Goal: Information Seeking & Learning: Learn about a topic

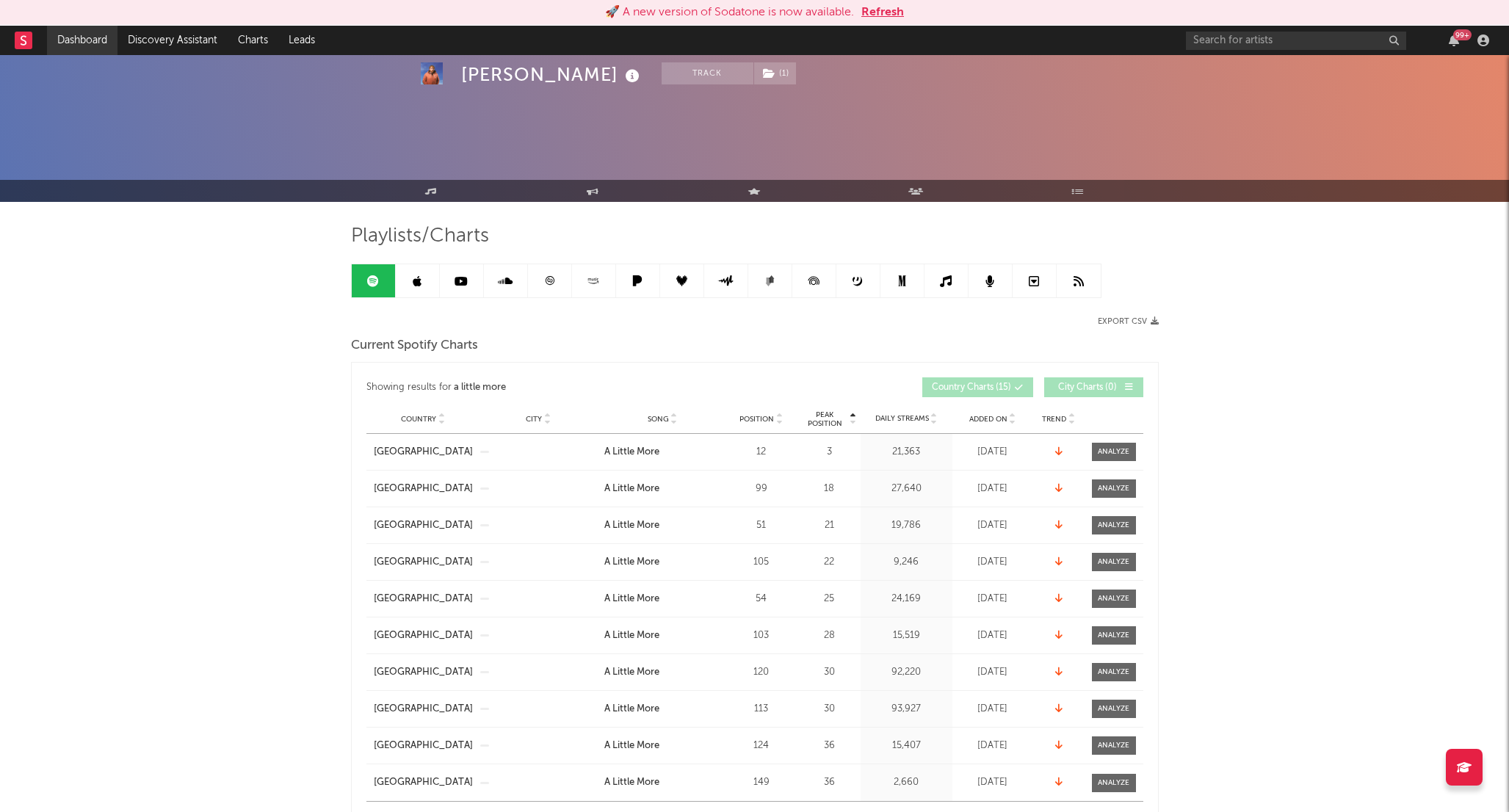
scroll to position [244, 0]
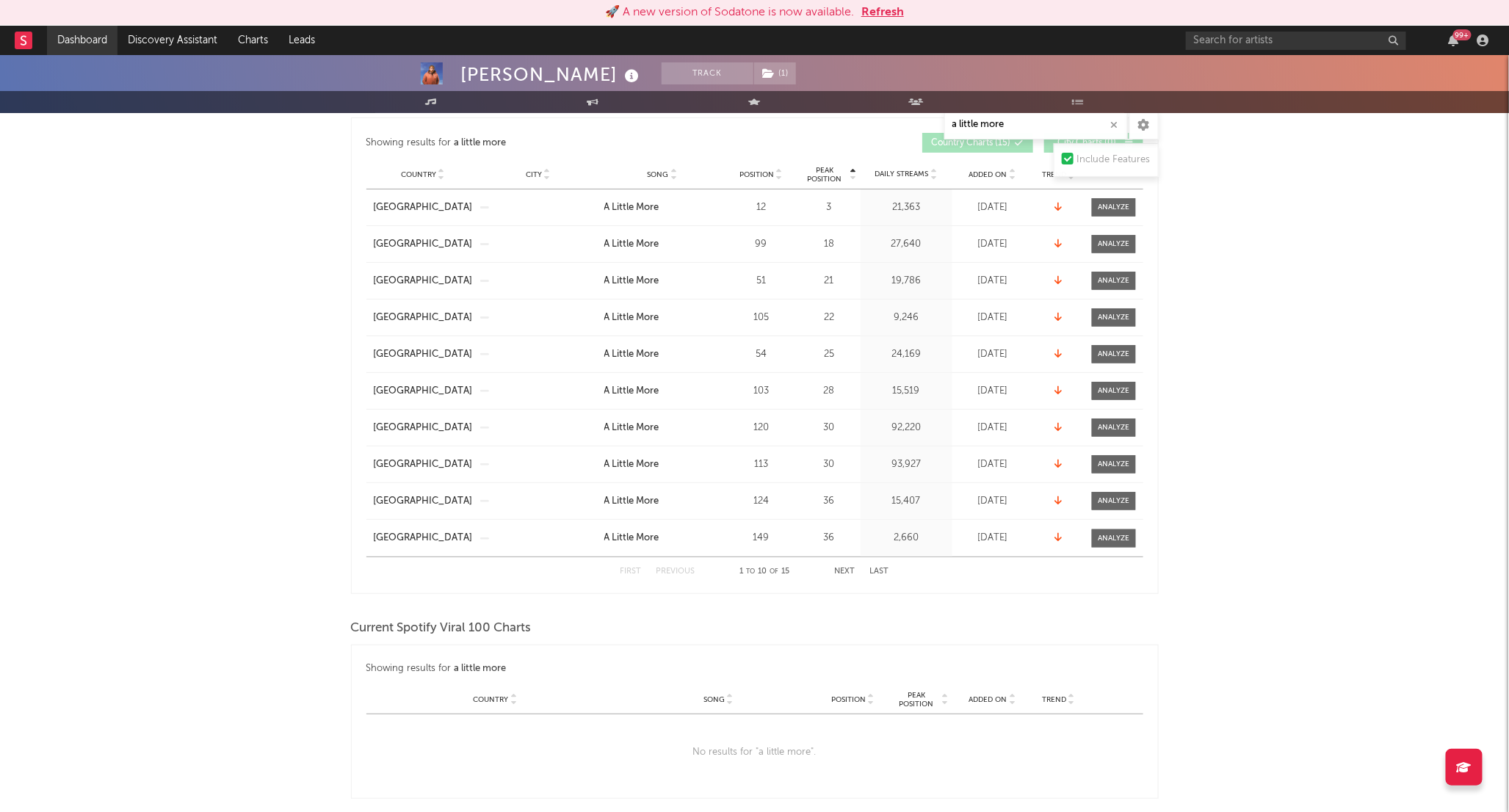
click at [68, 42] on link "Dashboard" at bounding box center [82, 40] width 71 height 29
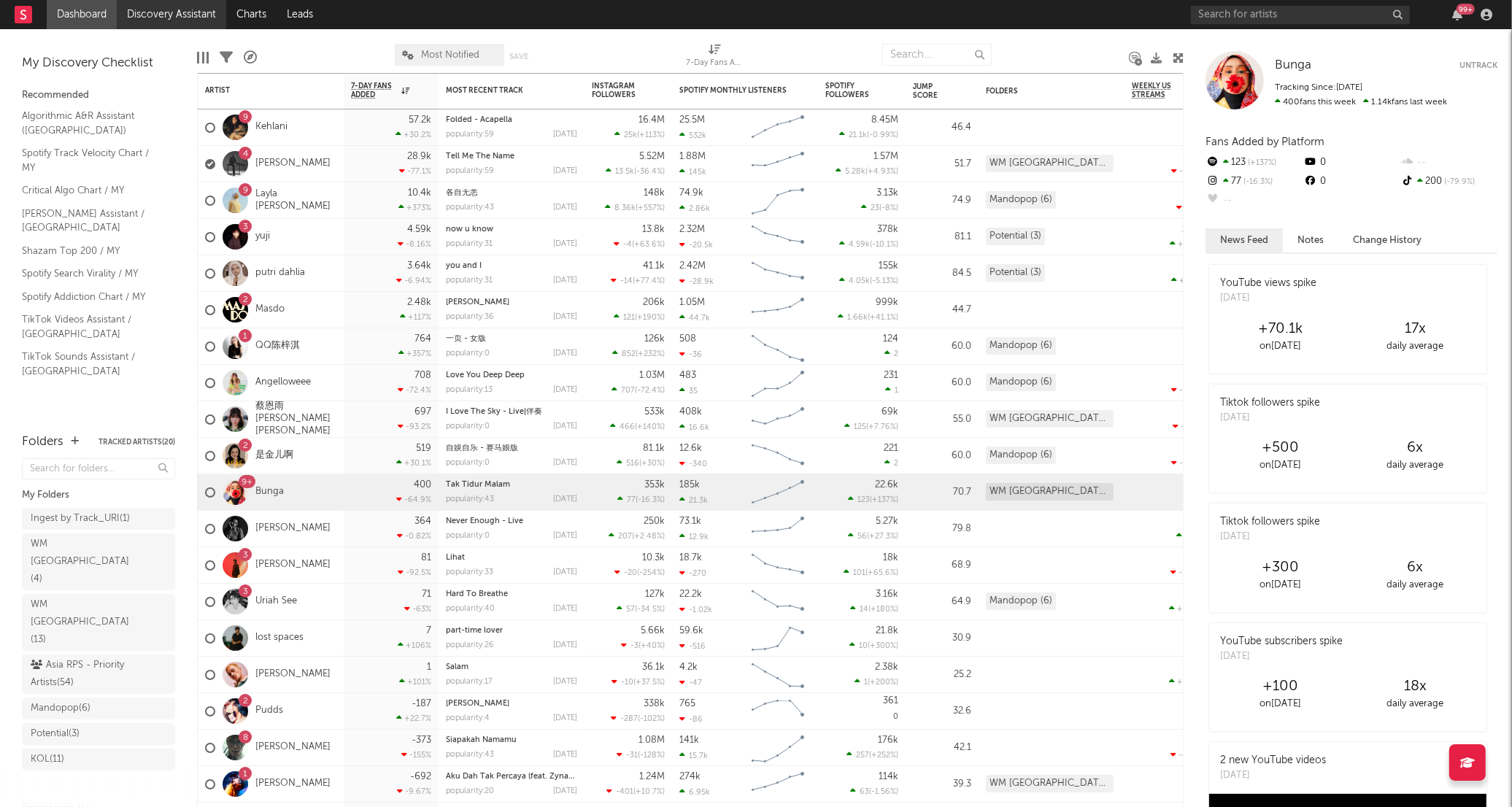
click at [149, 11] on link "Discovery Assistant" at bounding box center [172, 14] width 109 height 29
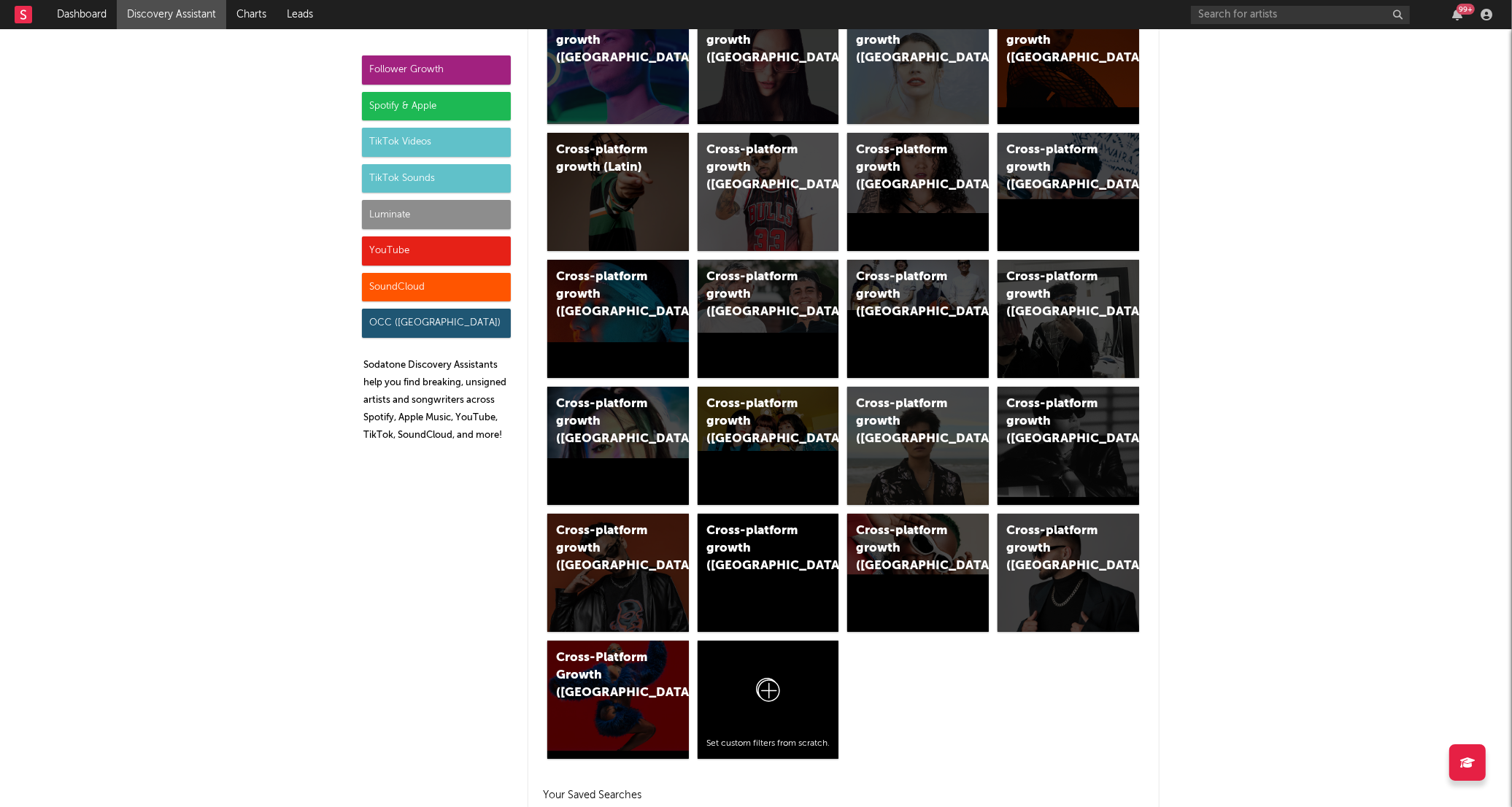
scroll to position [648, 0]
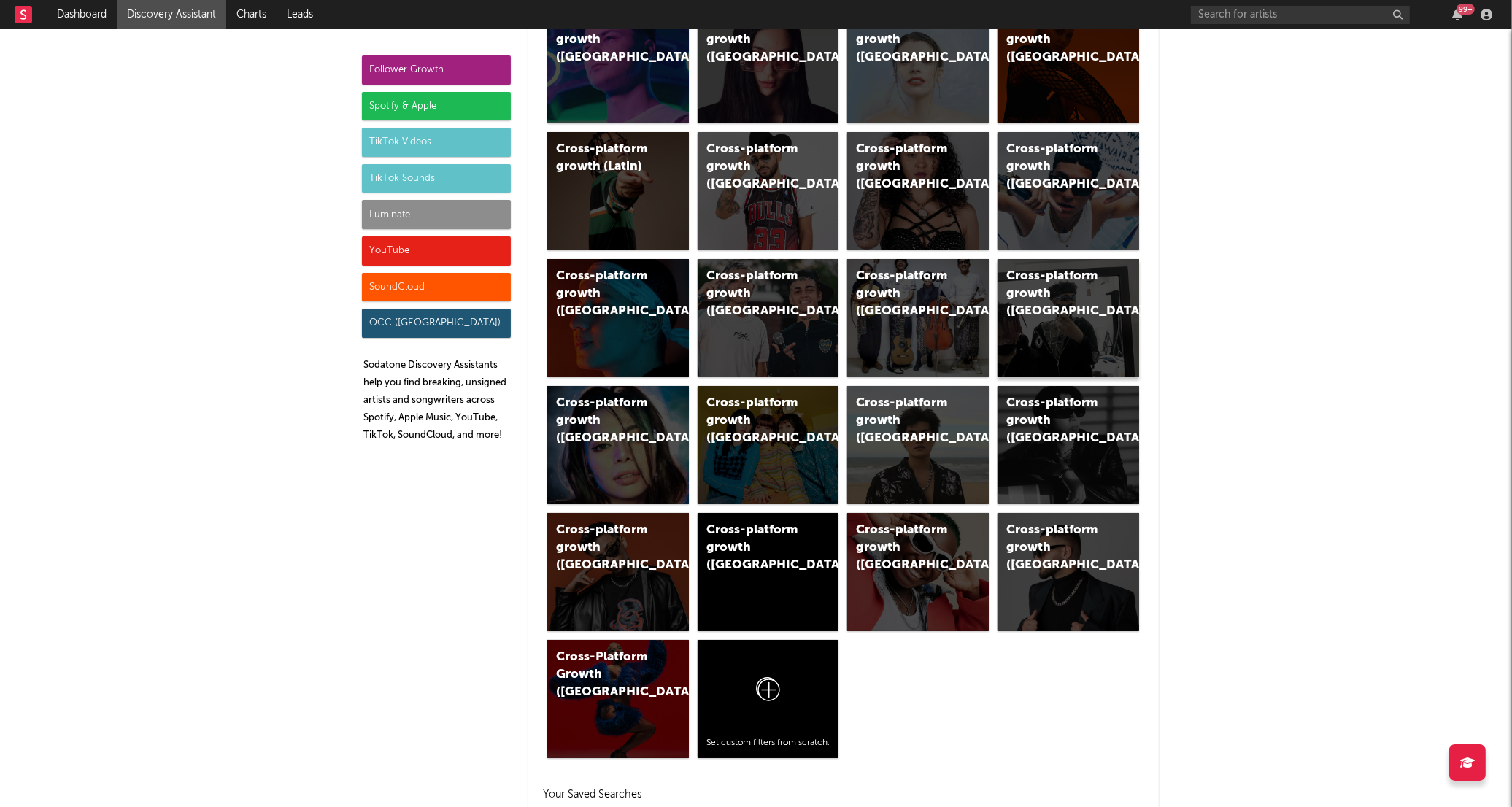
click at [1077, 319] on div "Cross-platform growth ([GEOGRAPHIC_DATA])" at bounding box center [1068, 318] width 142 height 118
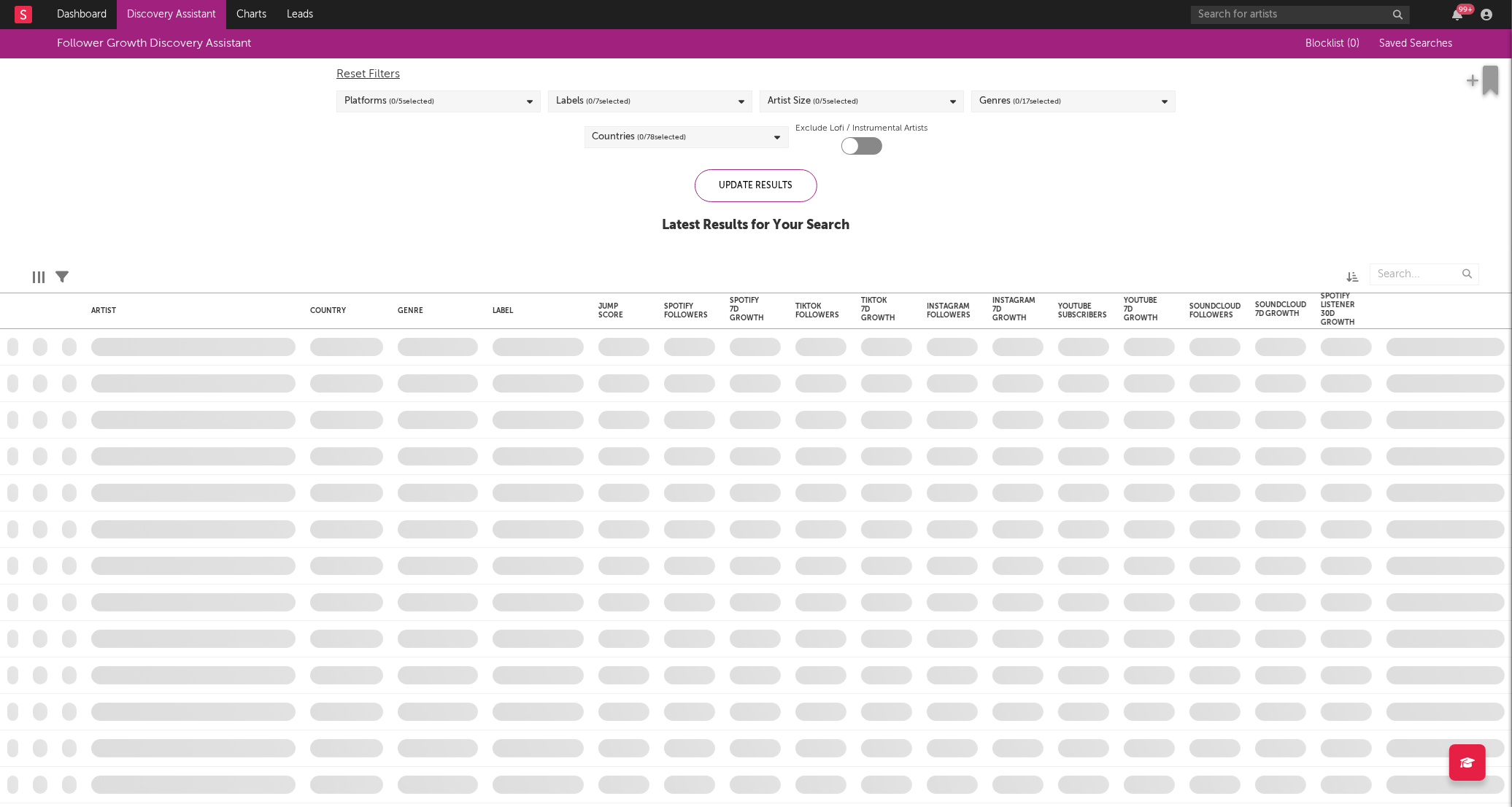
checkbox input "true"
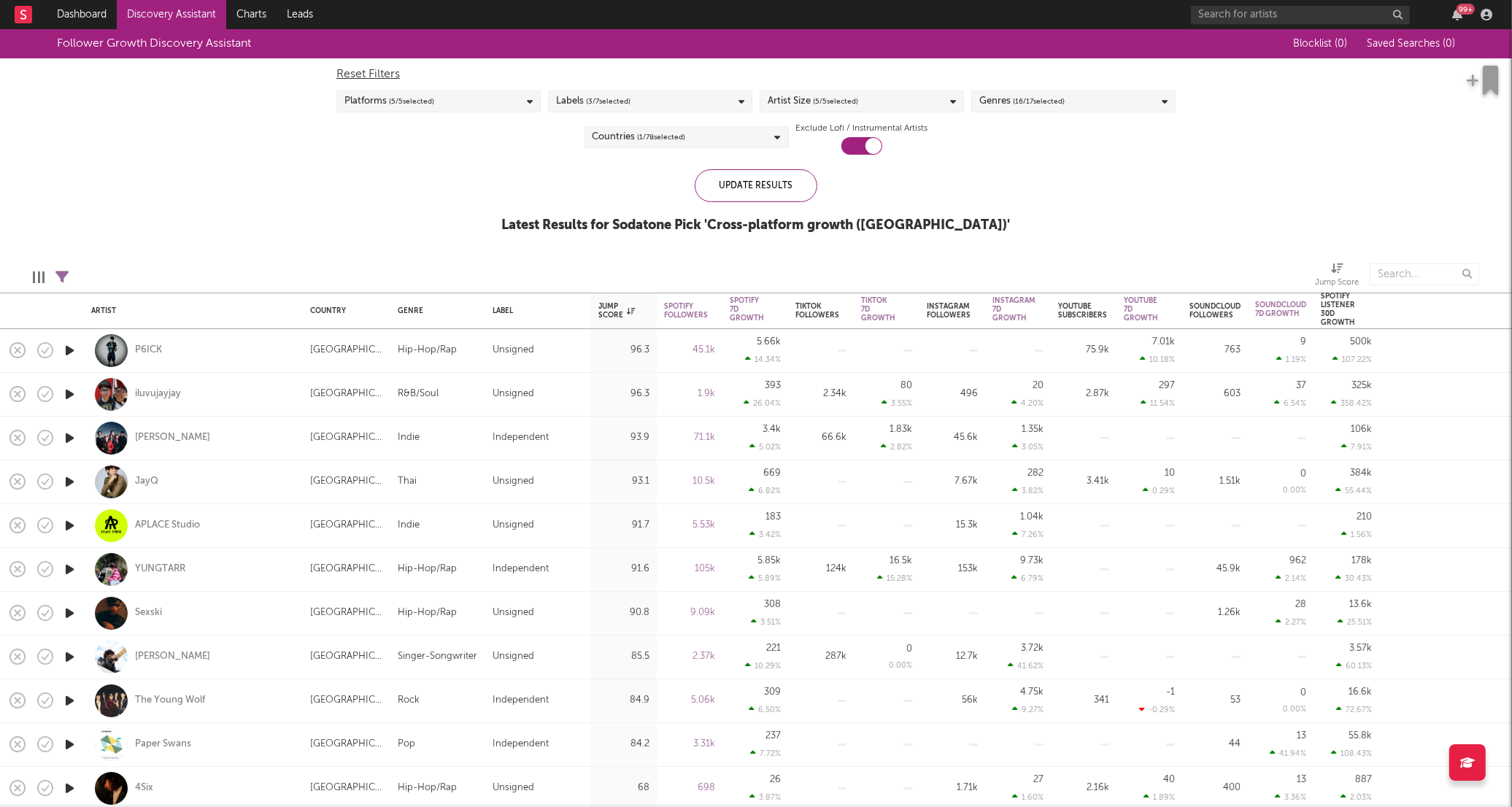
click at [1337, 263] on icon at bounding box center [1337, 268] width 12 height 11
select select "-1"
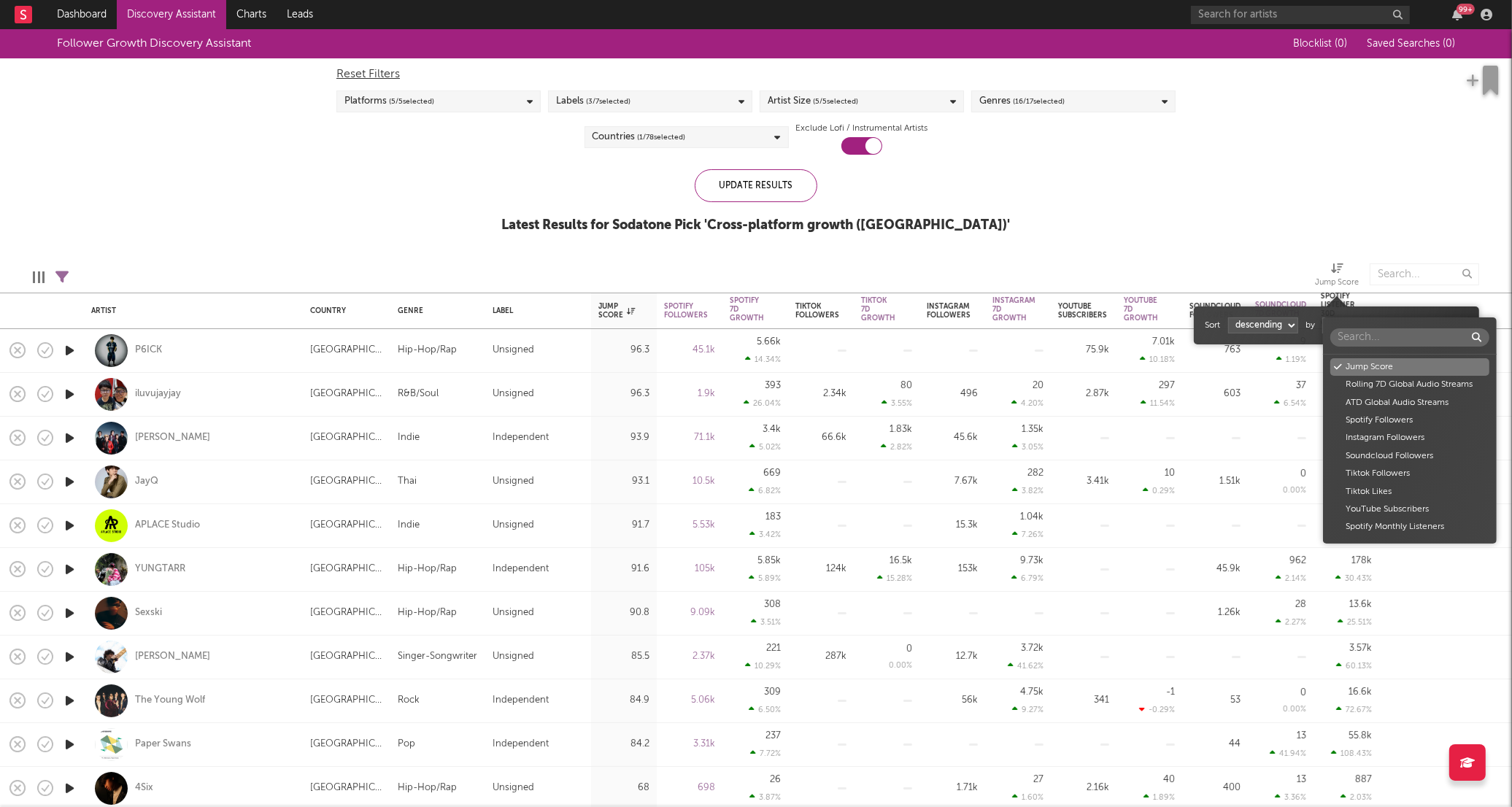
click at [1363, 322] on body "Dashboard Discovery Assistant Charts Leads 99 + Notifications Settings Mark all…" at bounding box center [756, 404] width 1512 height 807
click at [1362, 323] on div "Jump Score Rolling 7D Global Audio Streams ATD Global Audio Streams Spotify Fol…" at bounding box center [1409, 430] width 173 height 226
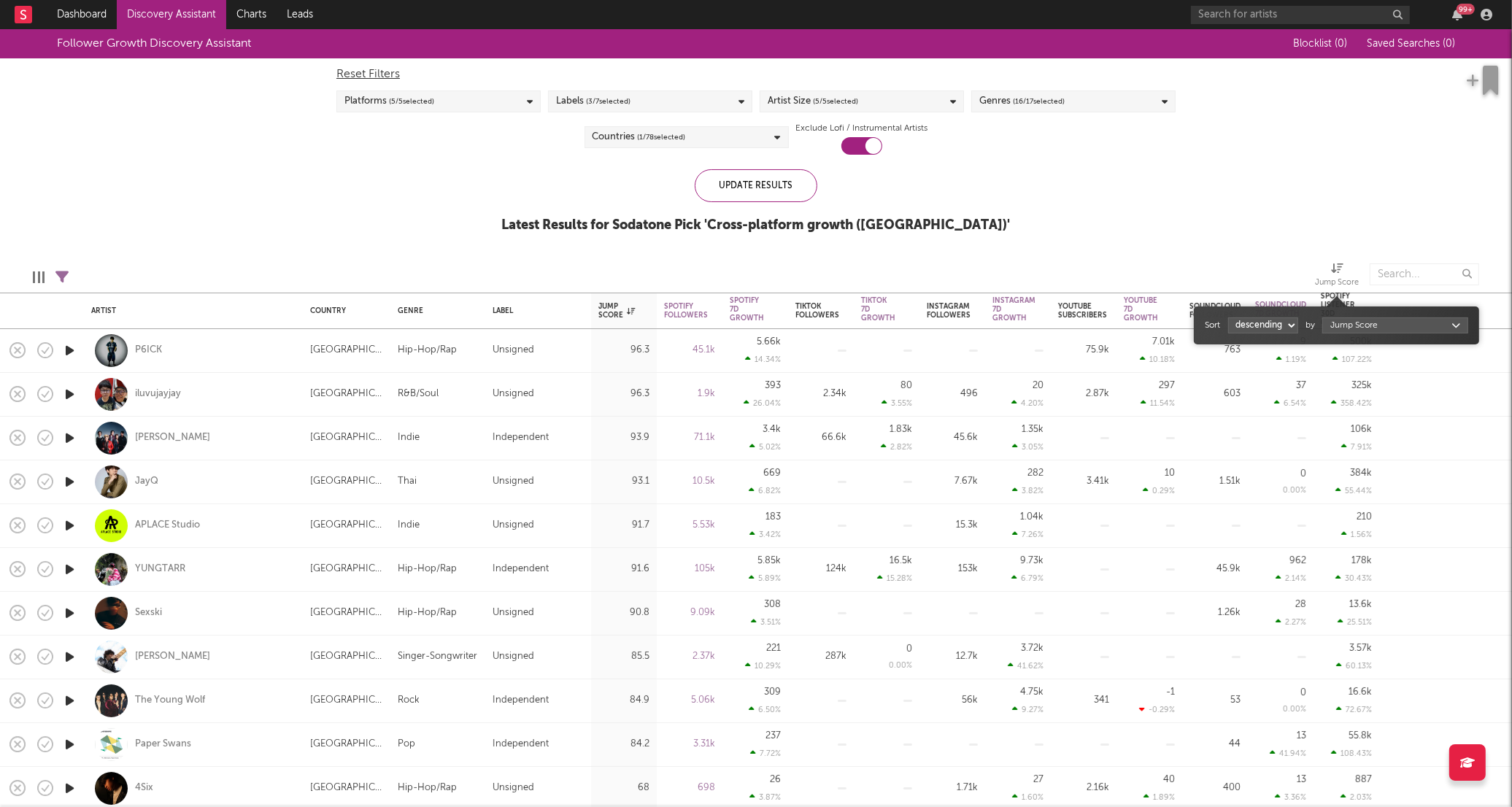
click at [1279, 214] on div "Jump Score Rolling 7D Global Audio Streams ATD Global Audio Streams Spotify Fol…" at bounding box center [756, 404] width 1512 height 807
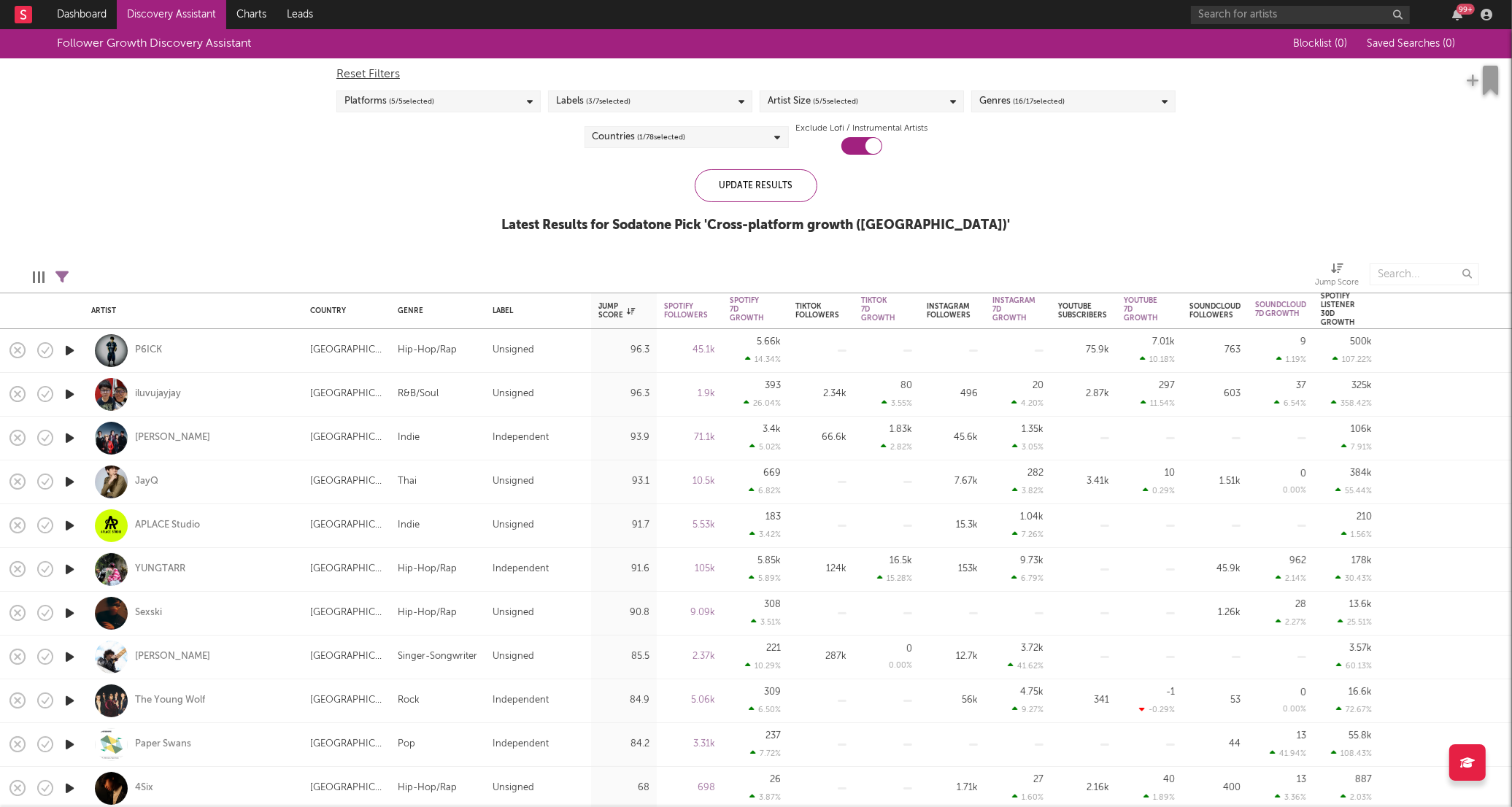
click at [1292, 212] on div "Follower Growth Discovery Assistant Blocklist ( 0 ) Saved Searches ( 0 ) Reset …" at bounding box center [756, 139] width 1512 height 220
click at [401, 169] on div "Follower Growth Discovery Assistant Blocklist ( 0 ) Saved Searches ( 0 ) Reset …" at bounding box center [756, 139] width 1512 height 220
click at [282, 207] on div "Follower Growth Discovery Assistant Blocklist ( 0 ) Saved Searches ( 0 ) Reset …" at bounding box center [756, 139] width 1512 height 220
click at [449, 100] on div "Platforms ( 5 / 5 selected)" at bounding box center [438, 101] width 204 height 22
click at [449, 99] on div "Platforms ( 5 / 5 selected)" at bounding box center [438, 101] width 204 height 22
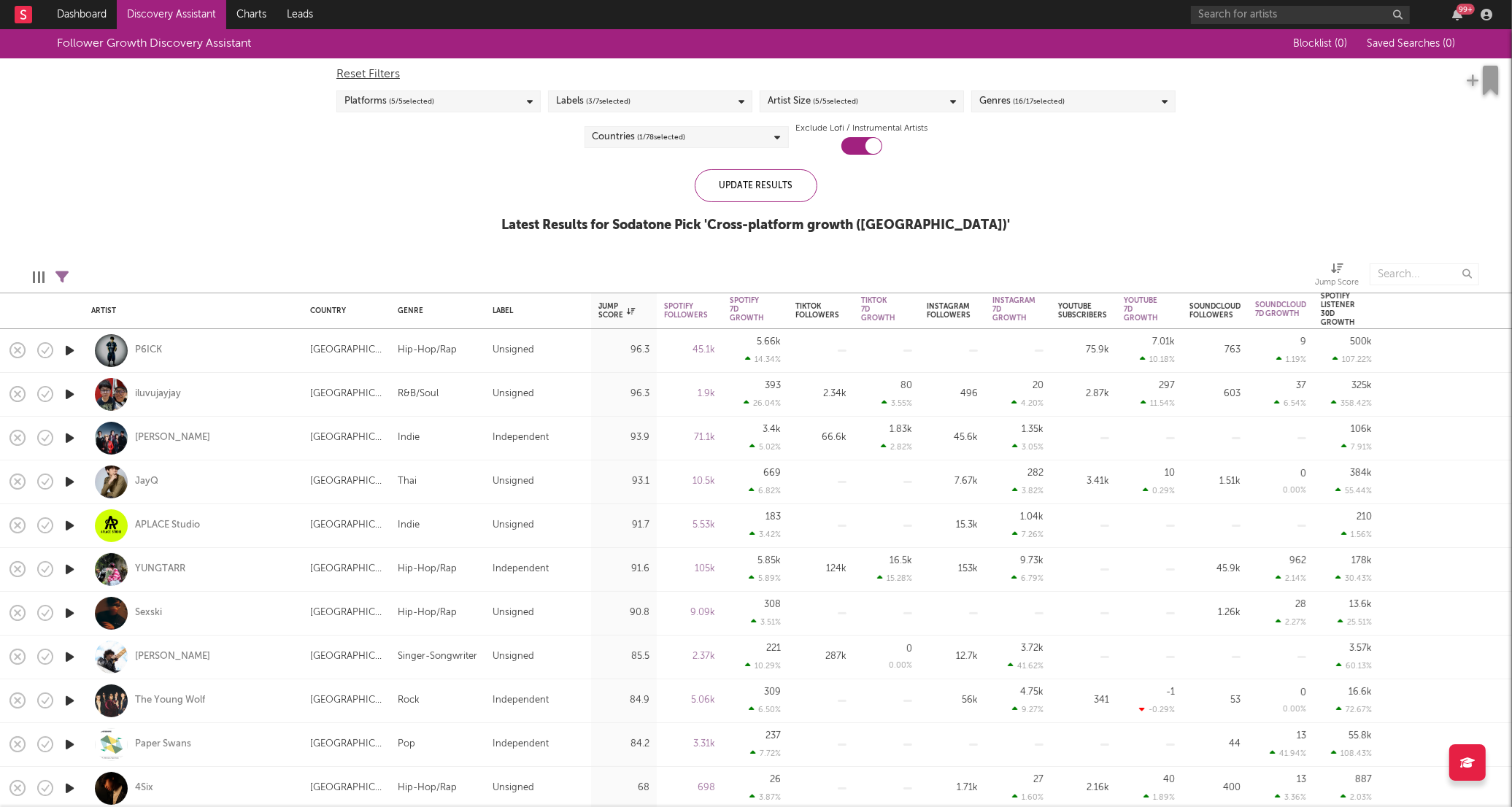
click at [649, 100] on div "Labels ( 3 / 7 selected)" at bounding box center [650, 101] width 204 height 22
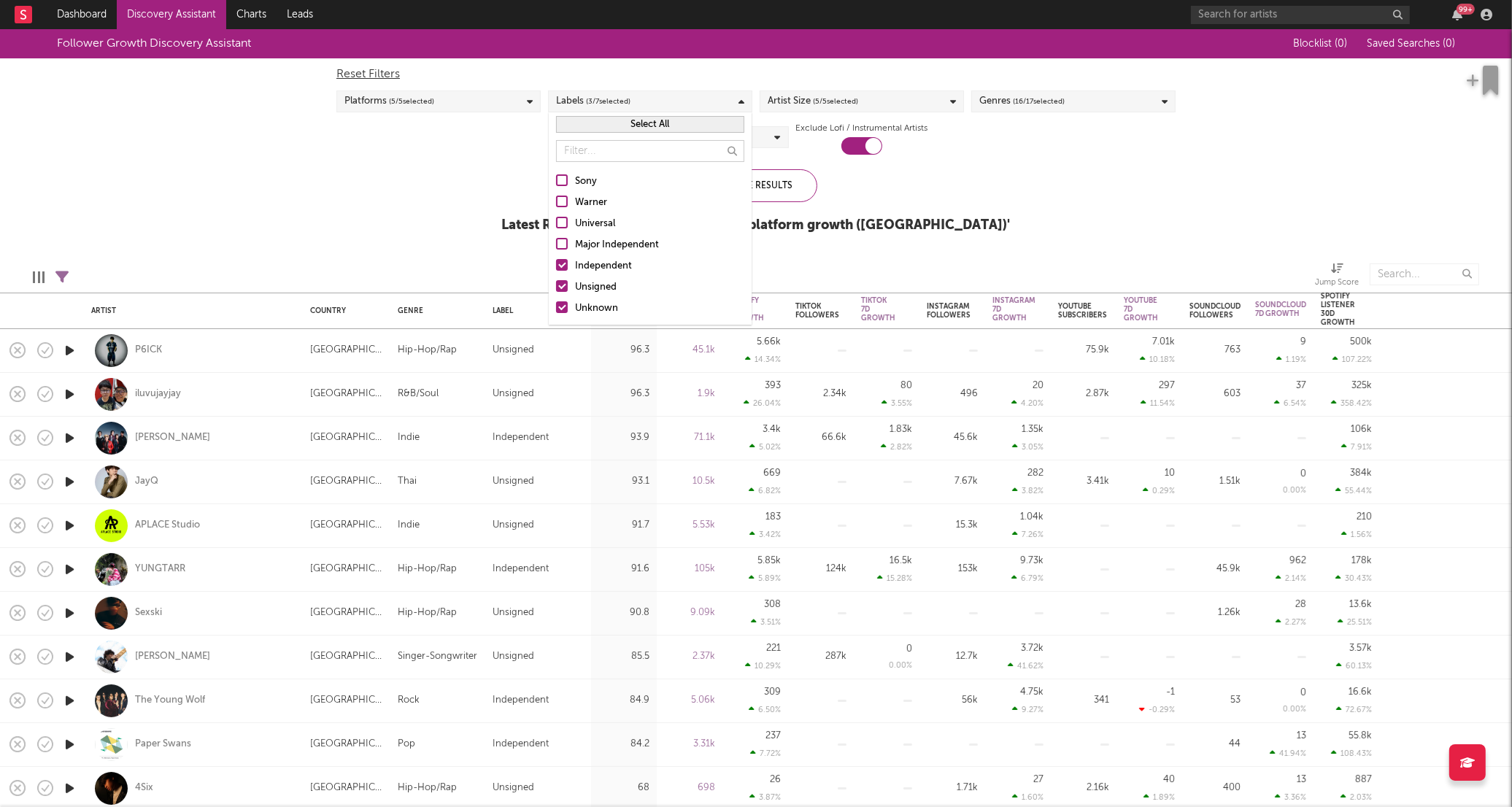
click at [650, 93] on div "Labels ( 3 / 7 selected)" at bounding box center [650, 101] width 204 height 22
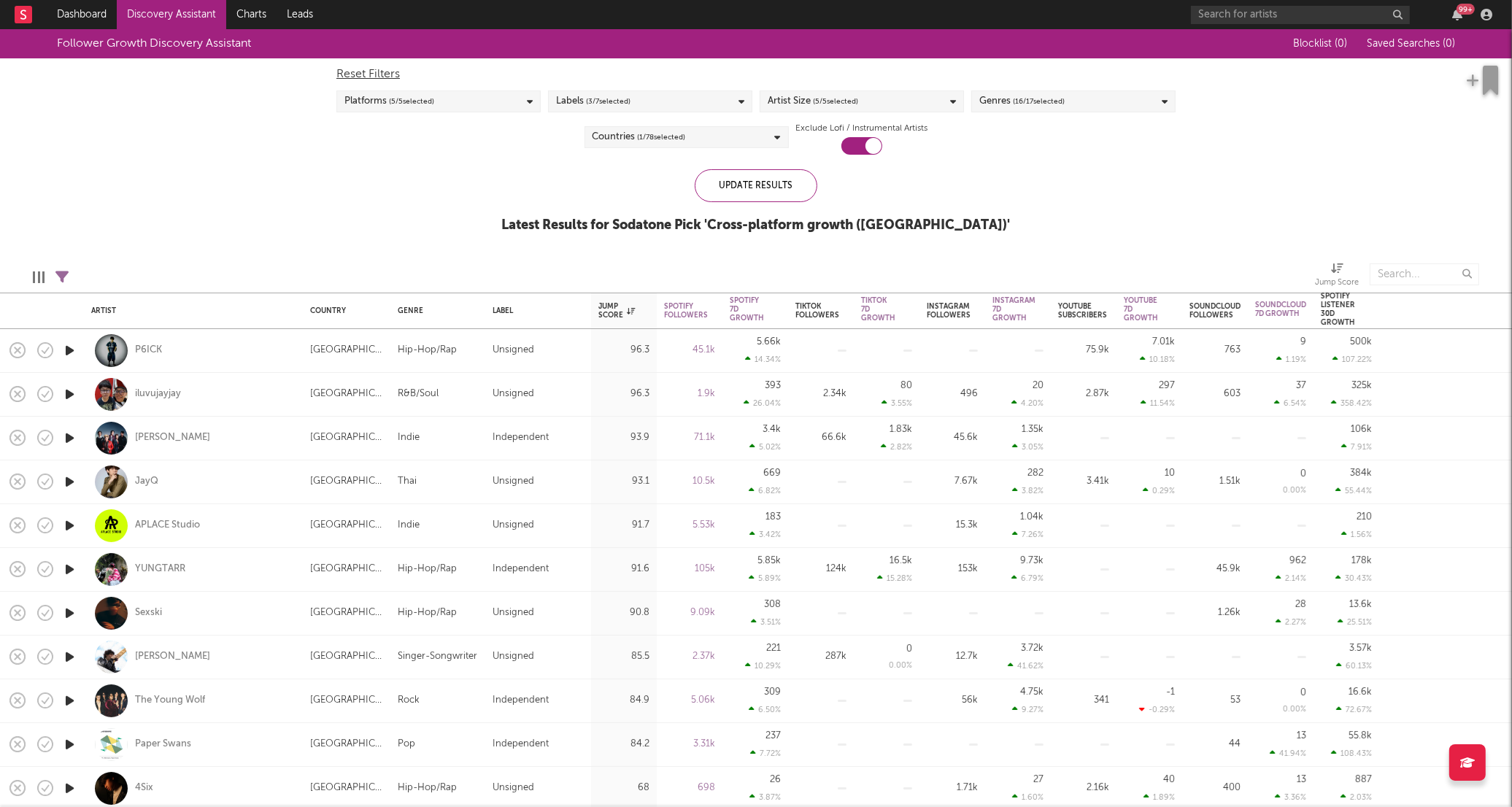
click at [850, 98] on span "( 5 / 5 selected)" at bounding box center [835, 101] width 45 height 18
click at [1041, 105] on span "( 16 / 17 selected)" at bounding box center [1038, 101] width 52 height 18
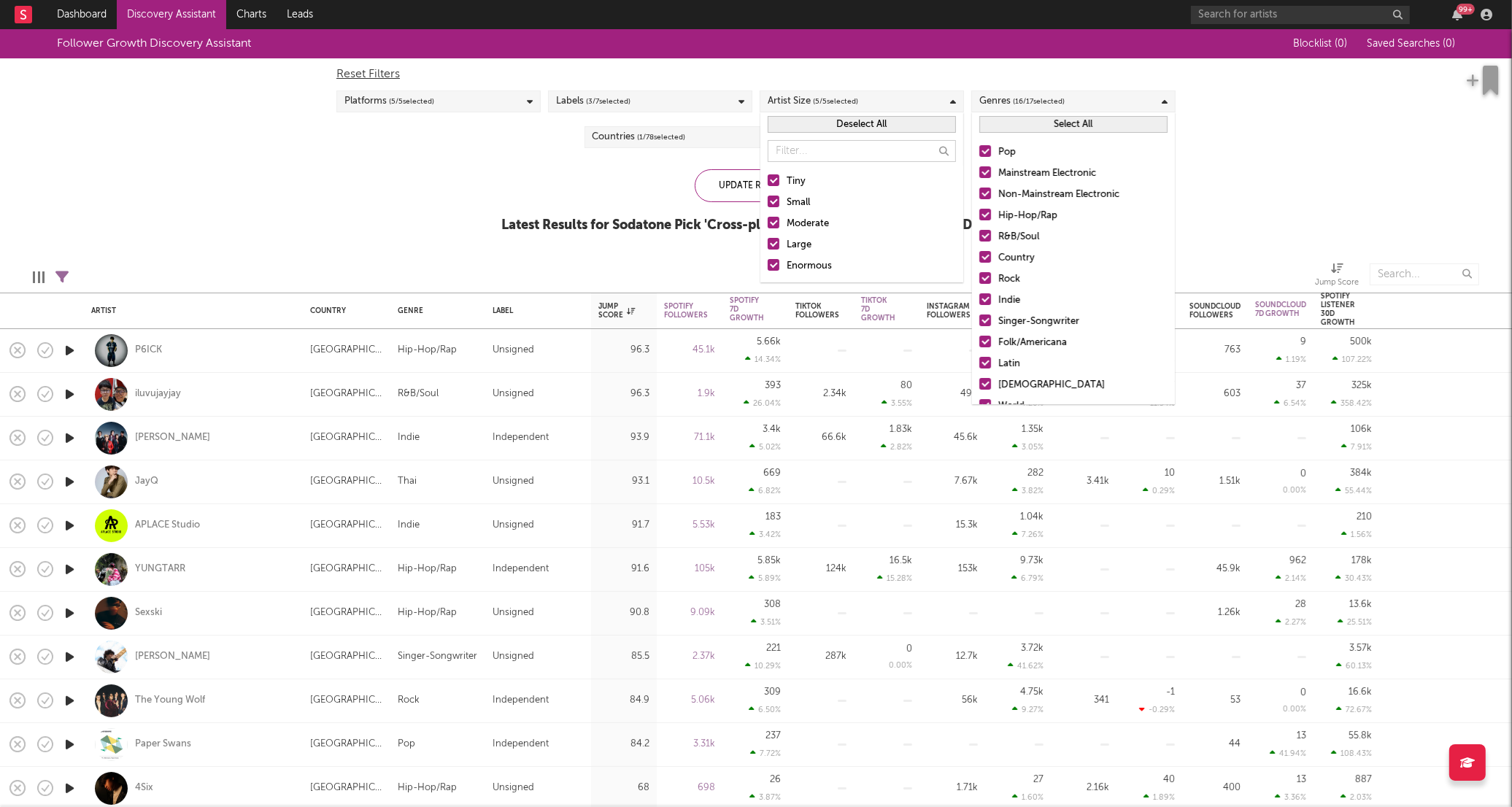
click at [1056, 93] on span "( 16 / 17 selected)" at bounding box center [1038, 101] width 52 height 18
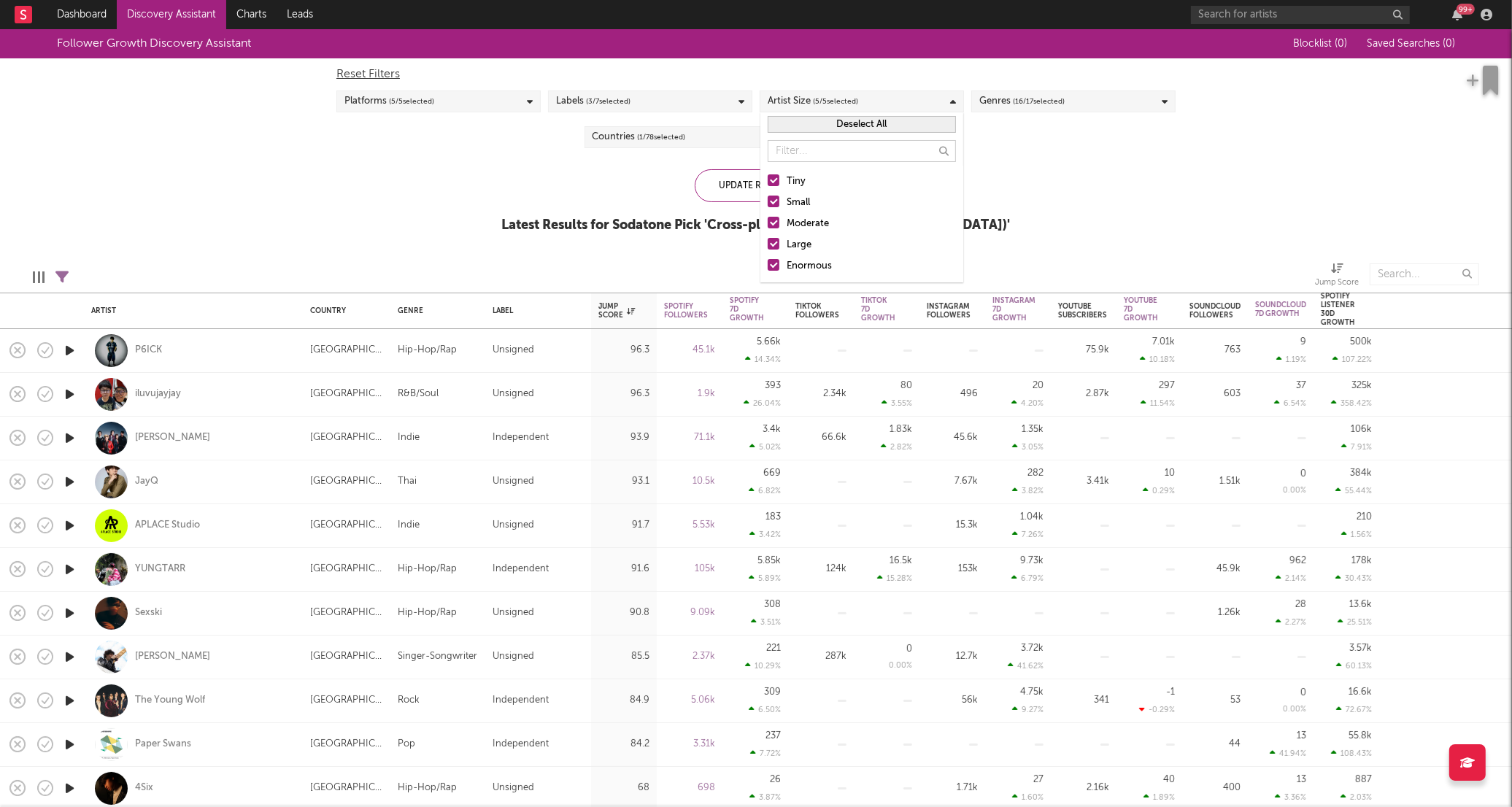
click at [878, 103] on div "Artist Size ( 5 / 5 selected)" at bounding box center [862, 101] width 204 height 22
click at [684, 137] on span "( 1 / 78 selected)" at bounding box center [661, 137] width 48 height 18
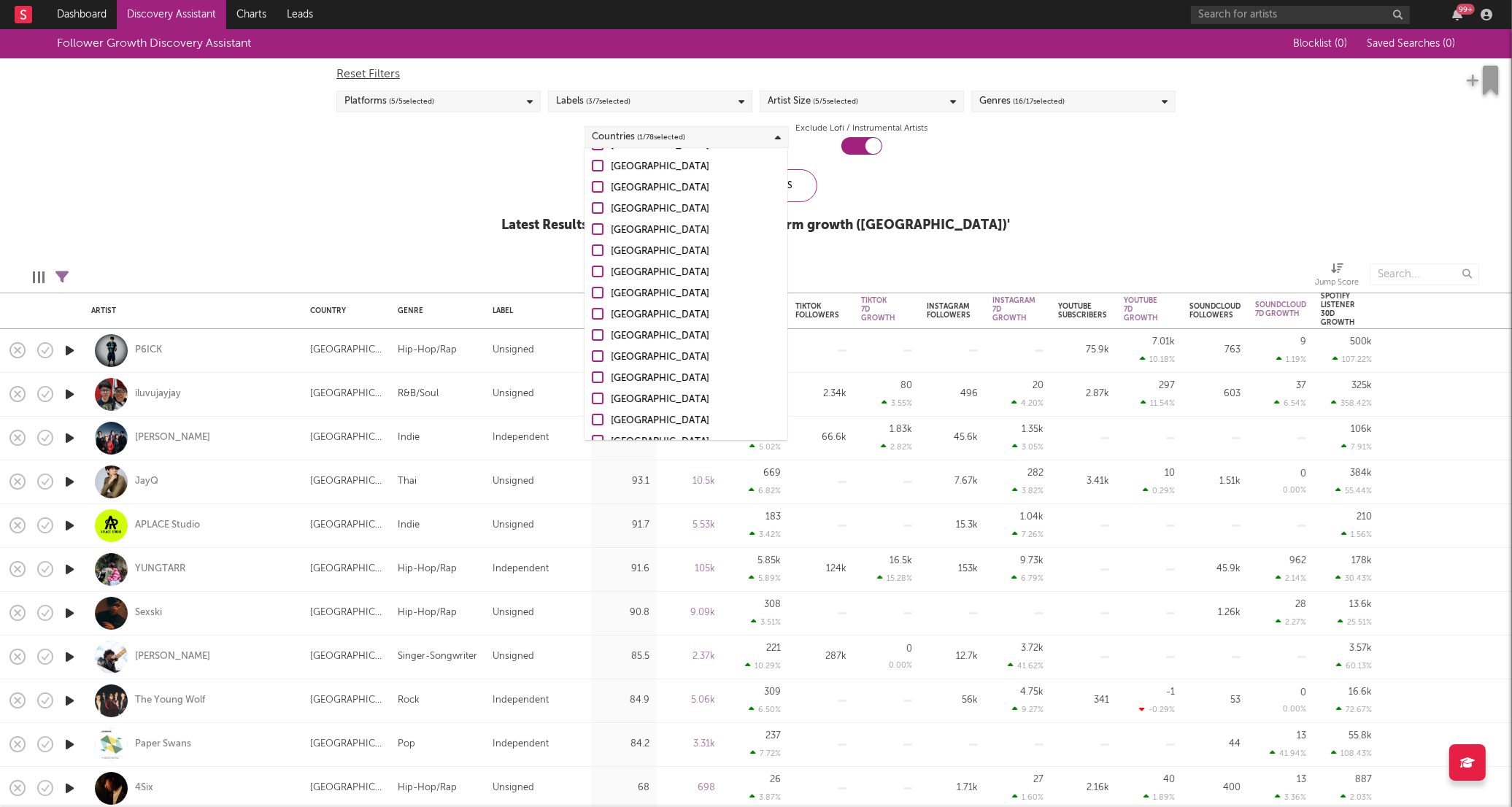
scroll to position [486, 0]
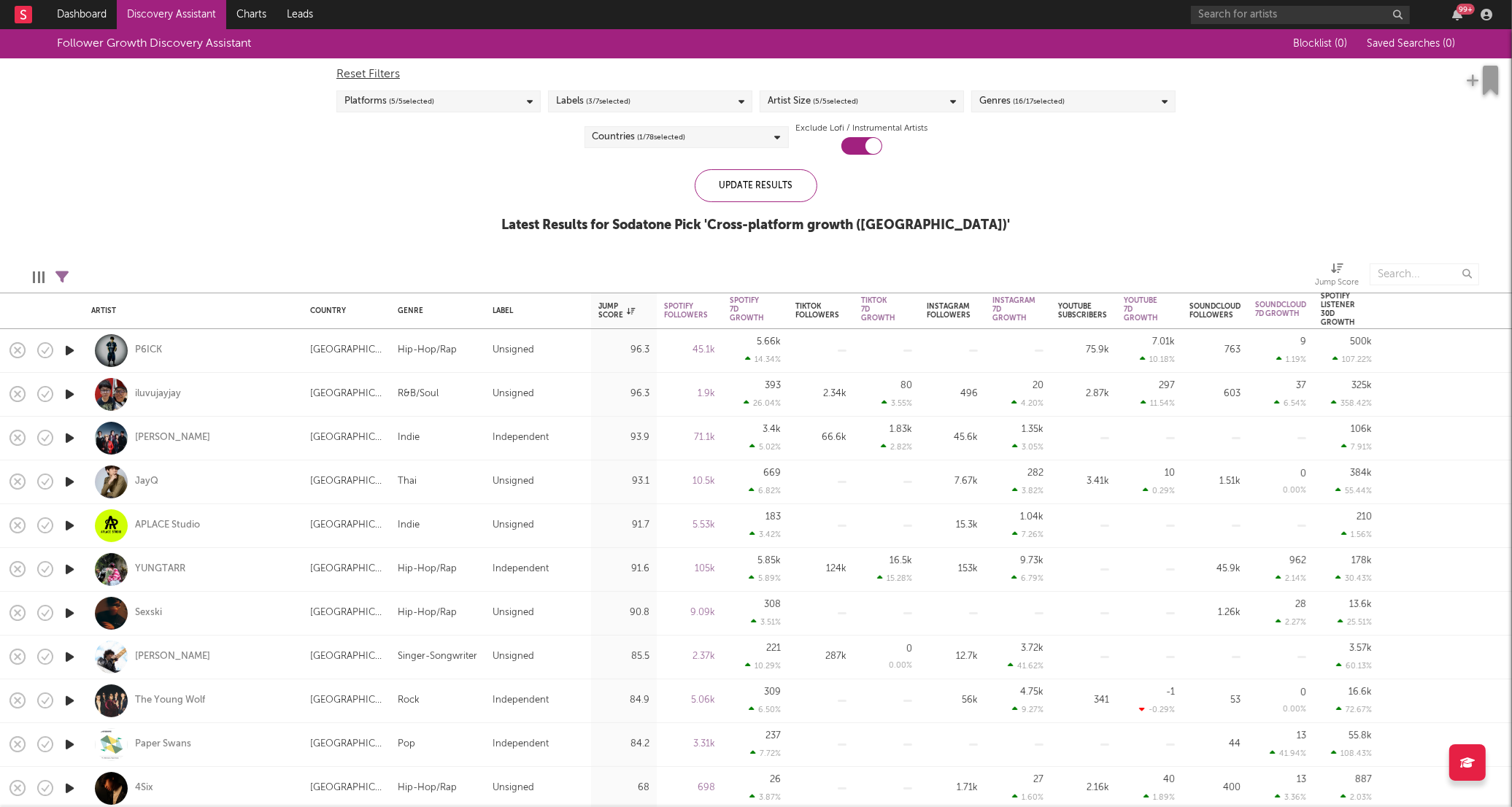
click at [1136, 173] on div "Follower Growth Discovery Assistant Blocklist ( 0 ) Saved Searches ( 0 ) Reset …" at bounding box center [756, 139] width 1512 height 220
click at [201, 17] on link "Discovery Assistant" at bounding box center [172, 14] width 109 height 29
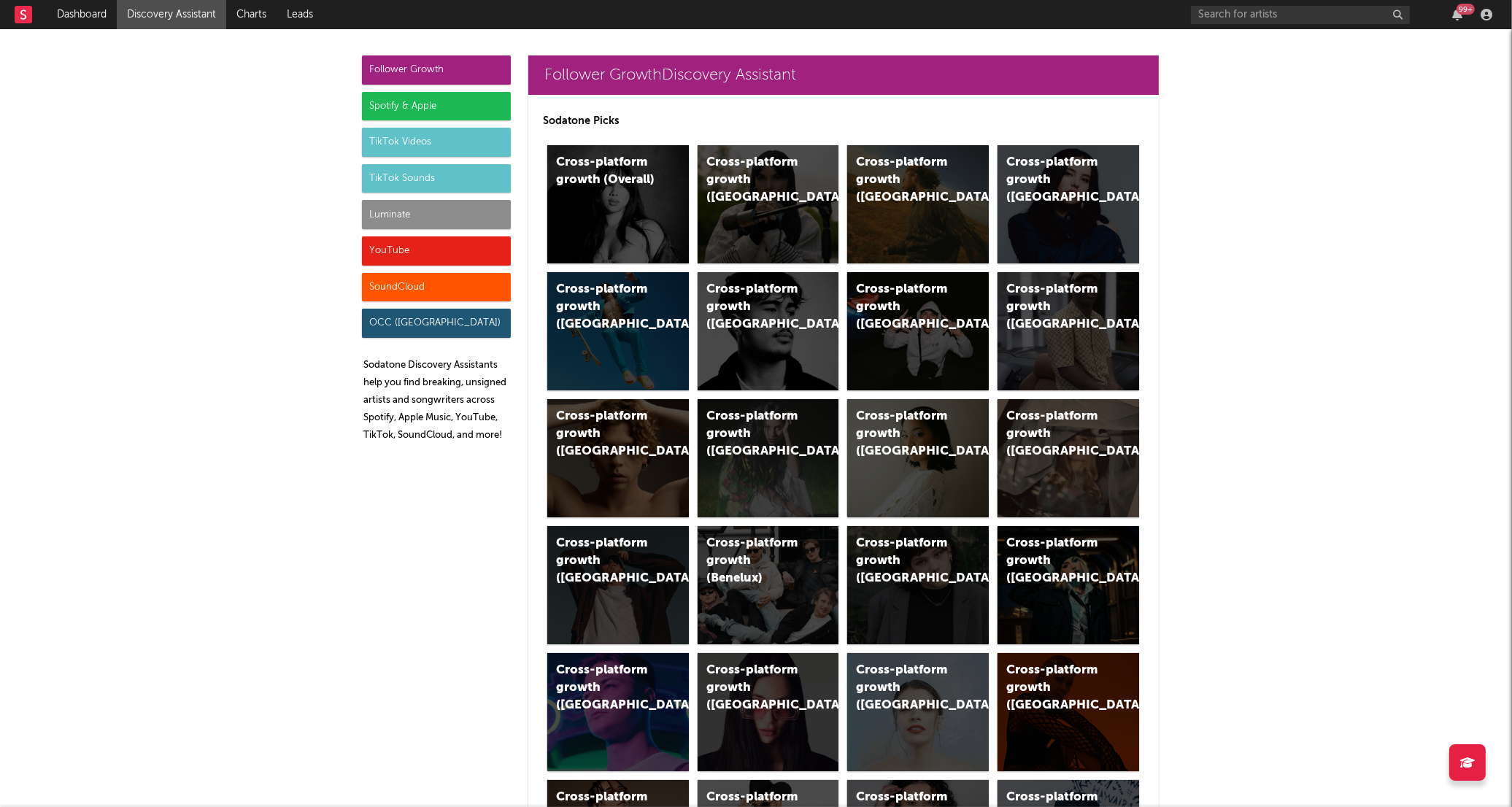
click at [435, 178] on div "TikTok Sounds" at bounding box center [435, 178] width 149 height 29
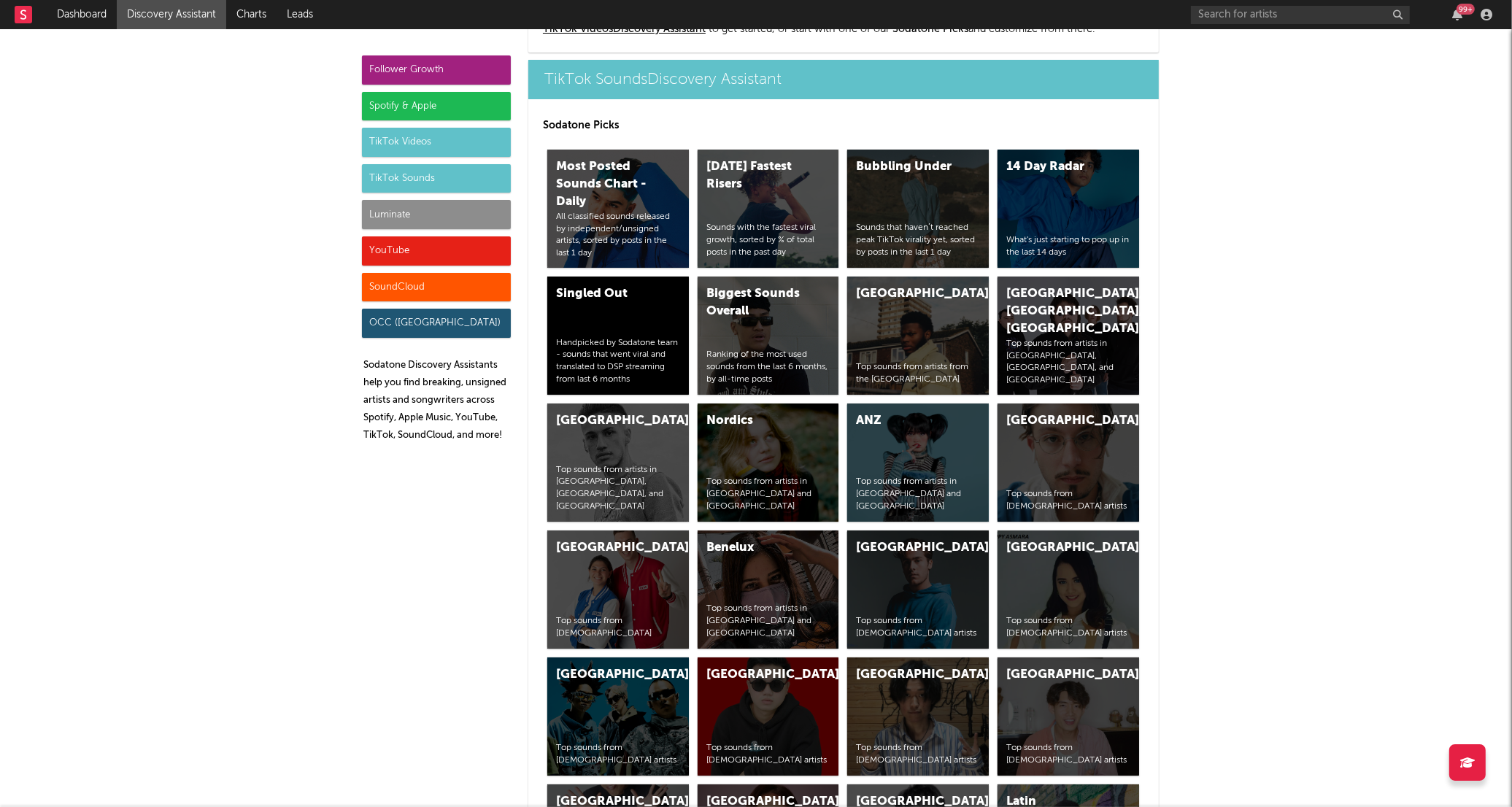
click at [429, 69] on div "Follower Growth" at bounding box center [435, 69] width 149 height 29
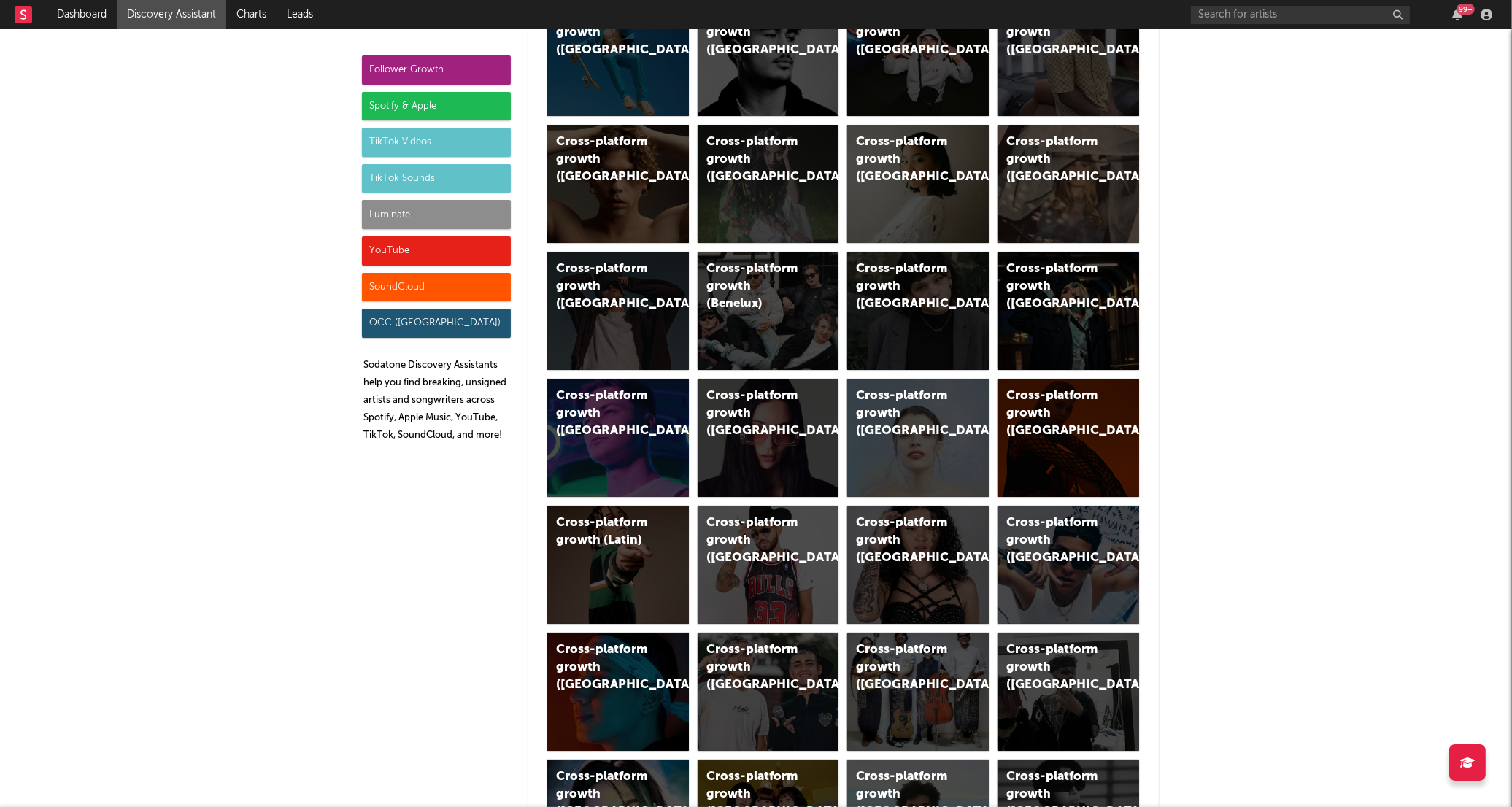
scroll to position [0, 0]
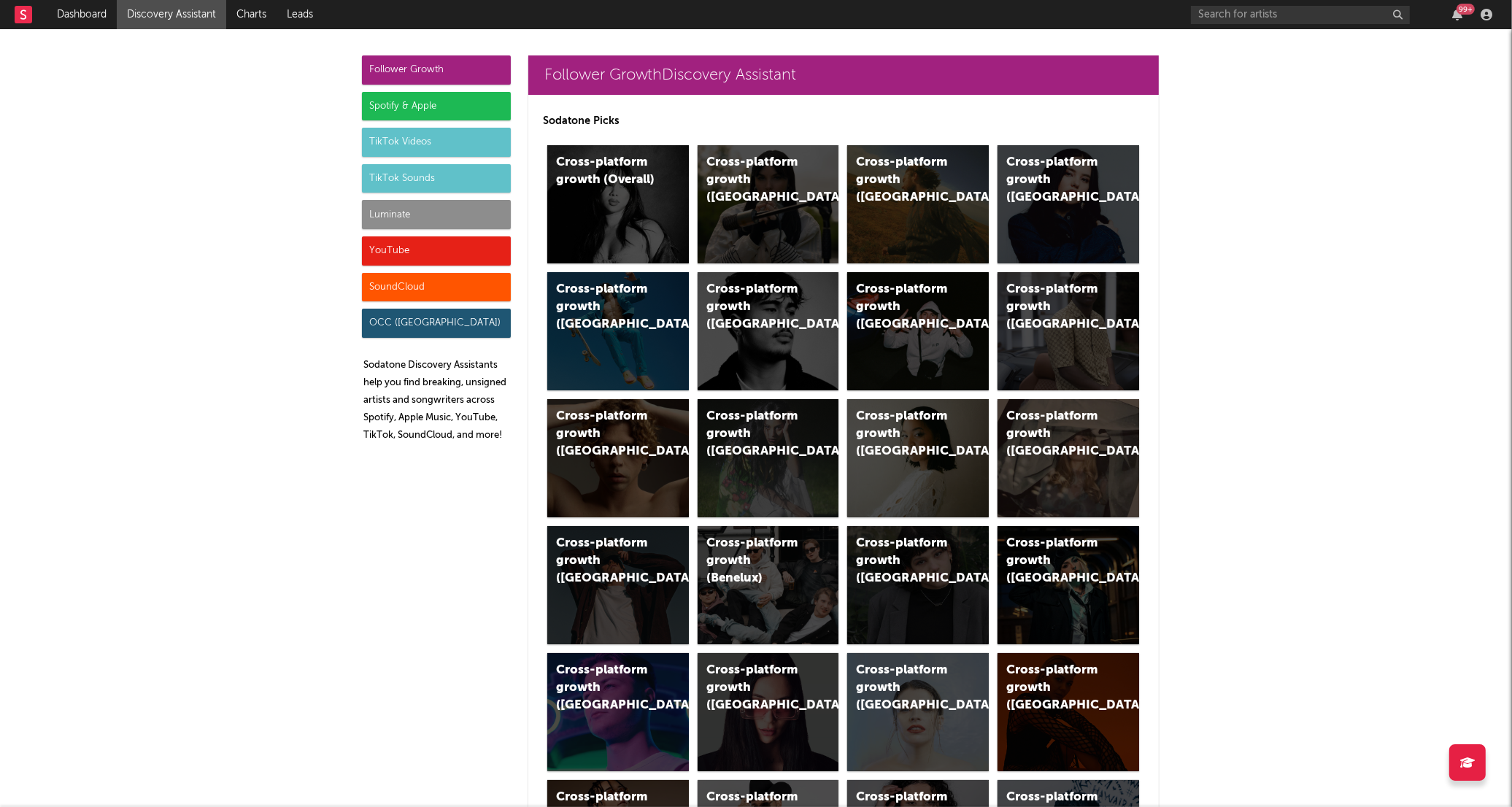
click at [427, 109] on div "Spotify & Apple" at bounding box center [435, 106] width 149 height 29
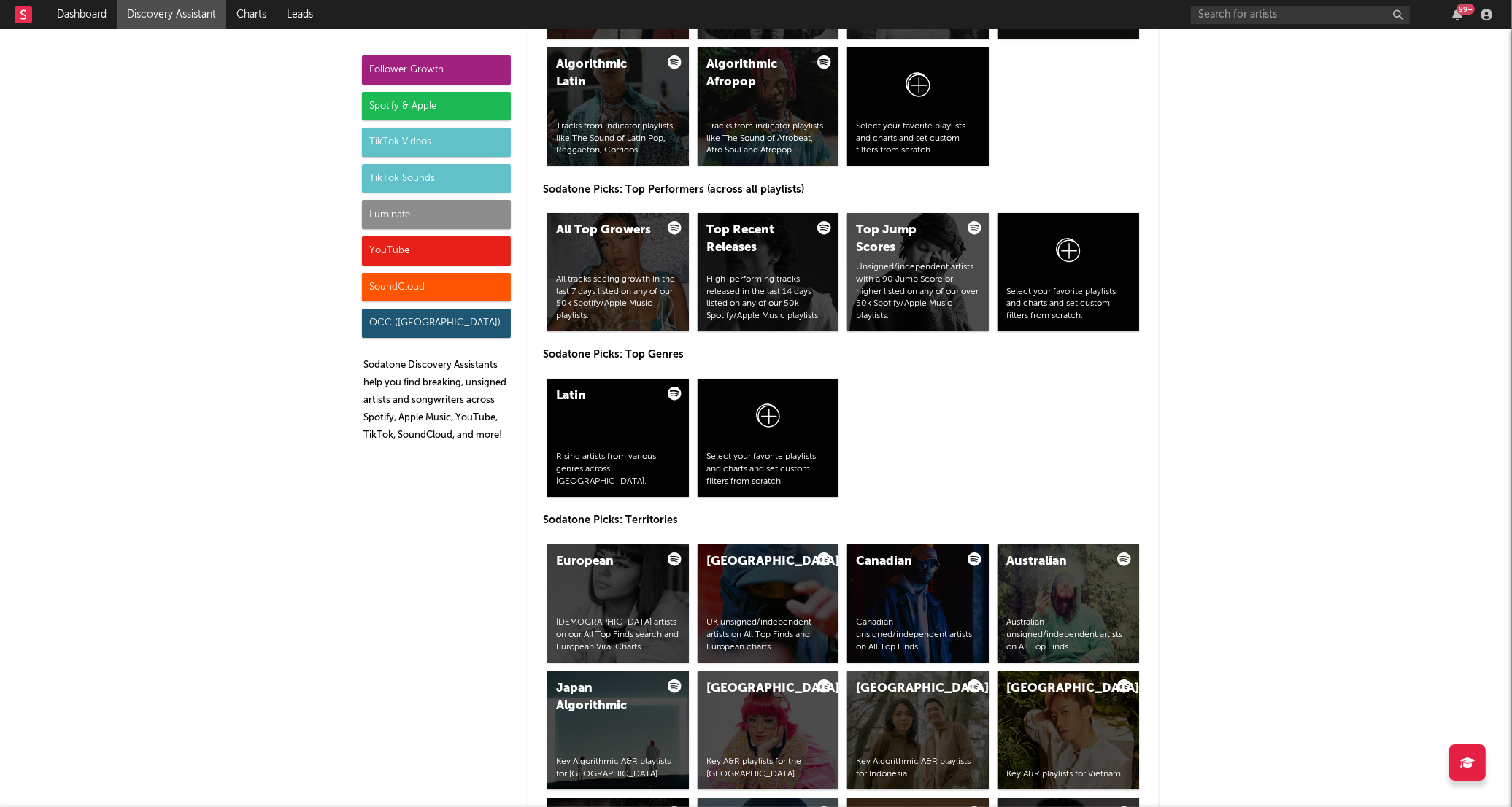
scroll to position [2105, 0]
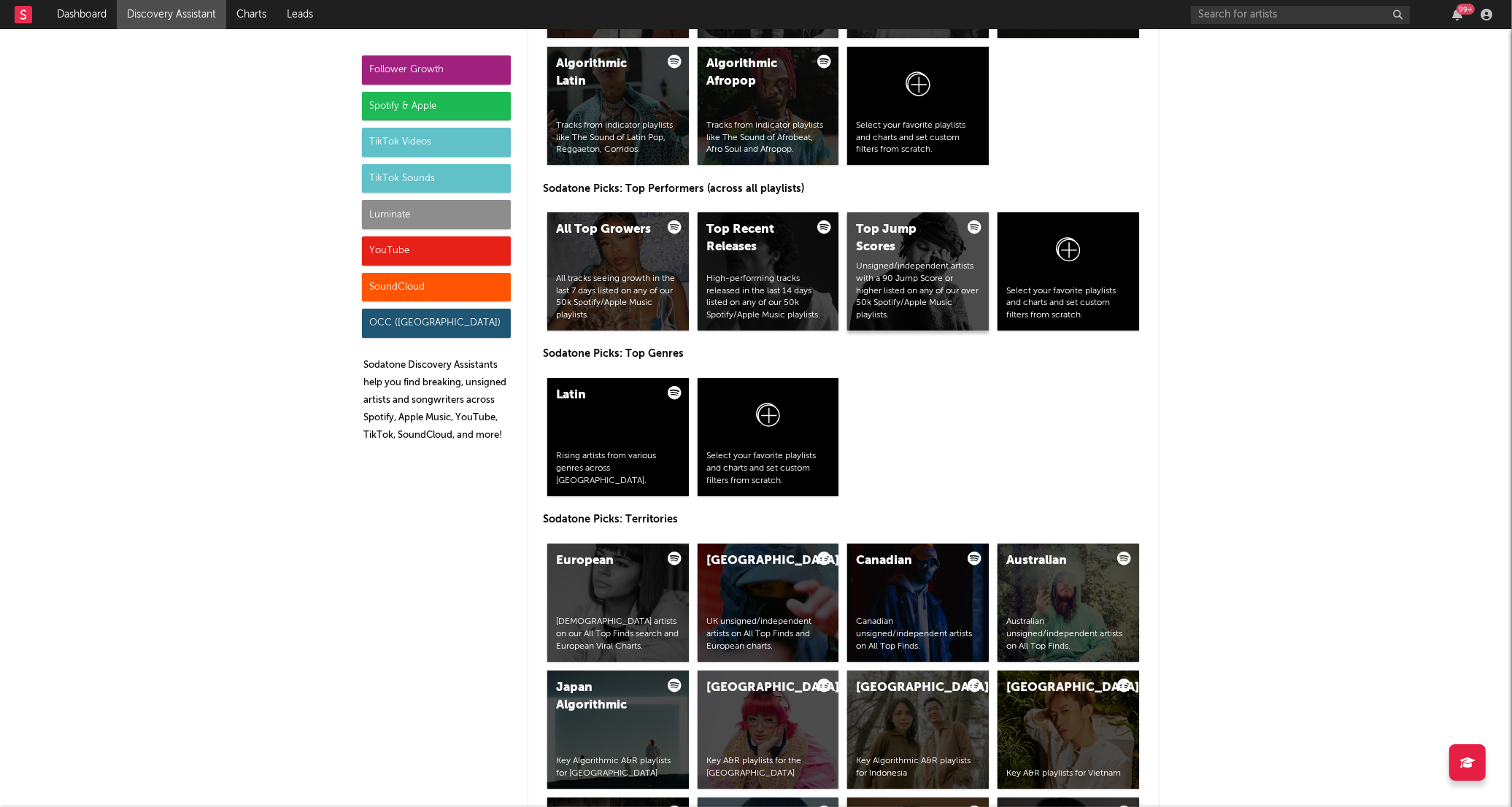
click at [899, 303] on div "Unsigned/independent artists with a 90 Jump Score or higher listed on any of ou…" at bounding box center [917, 291] width 124 height 62
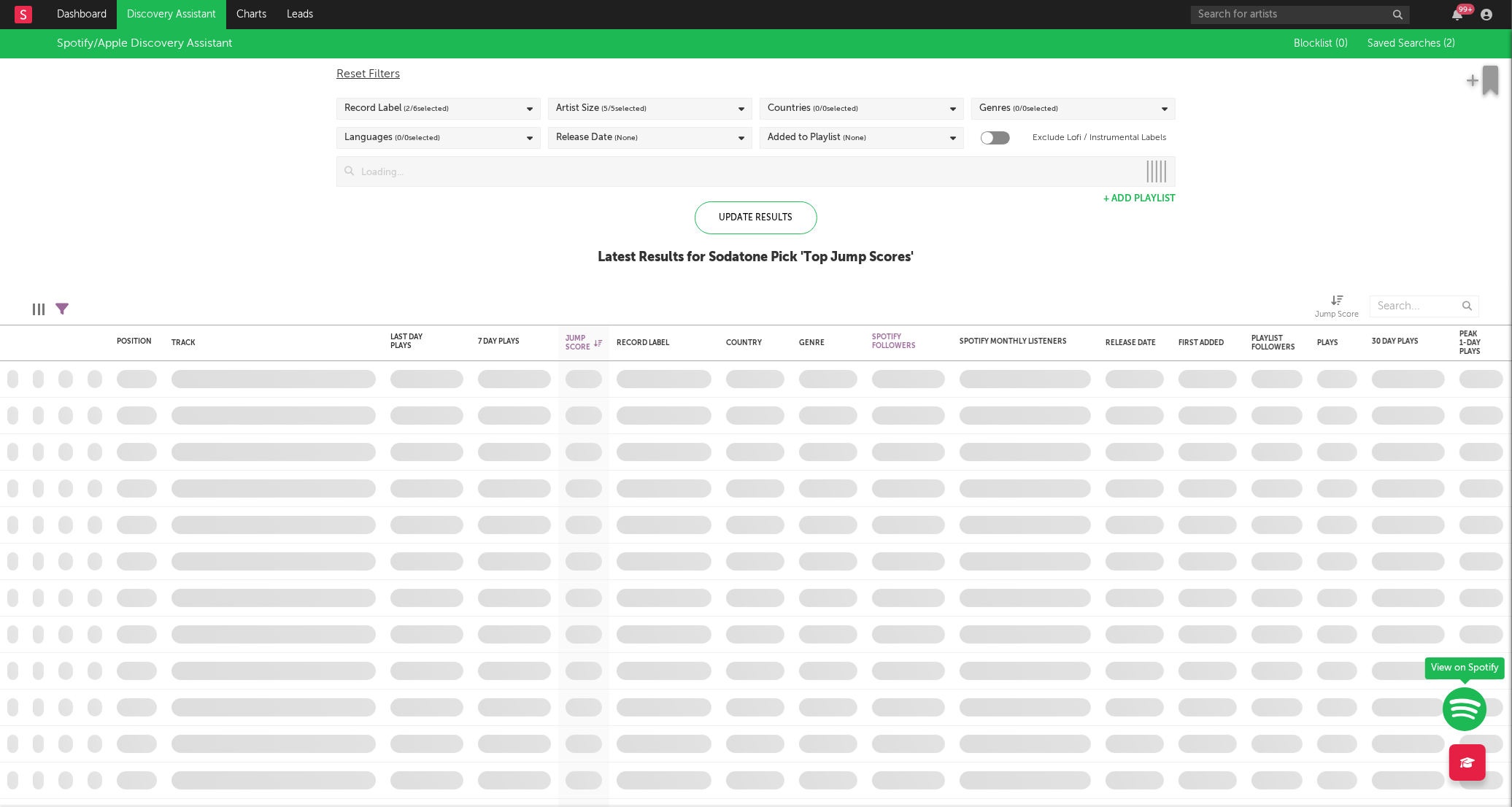
click at [858, 105] on span "( 0 / 0 selected)" at bounding box center [835, 109] width 45 height 18
click at [829, 157] on input "text" at bounding box center [862, 158] width 188 height 22
type input "[GEOGRAPHIC_DATA]"
click at [859, 164] on input "[GEOGRAPHIC_DATA]" at bounding box center [862, 158] width 188 height 22
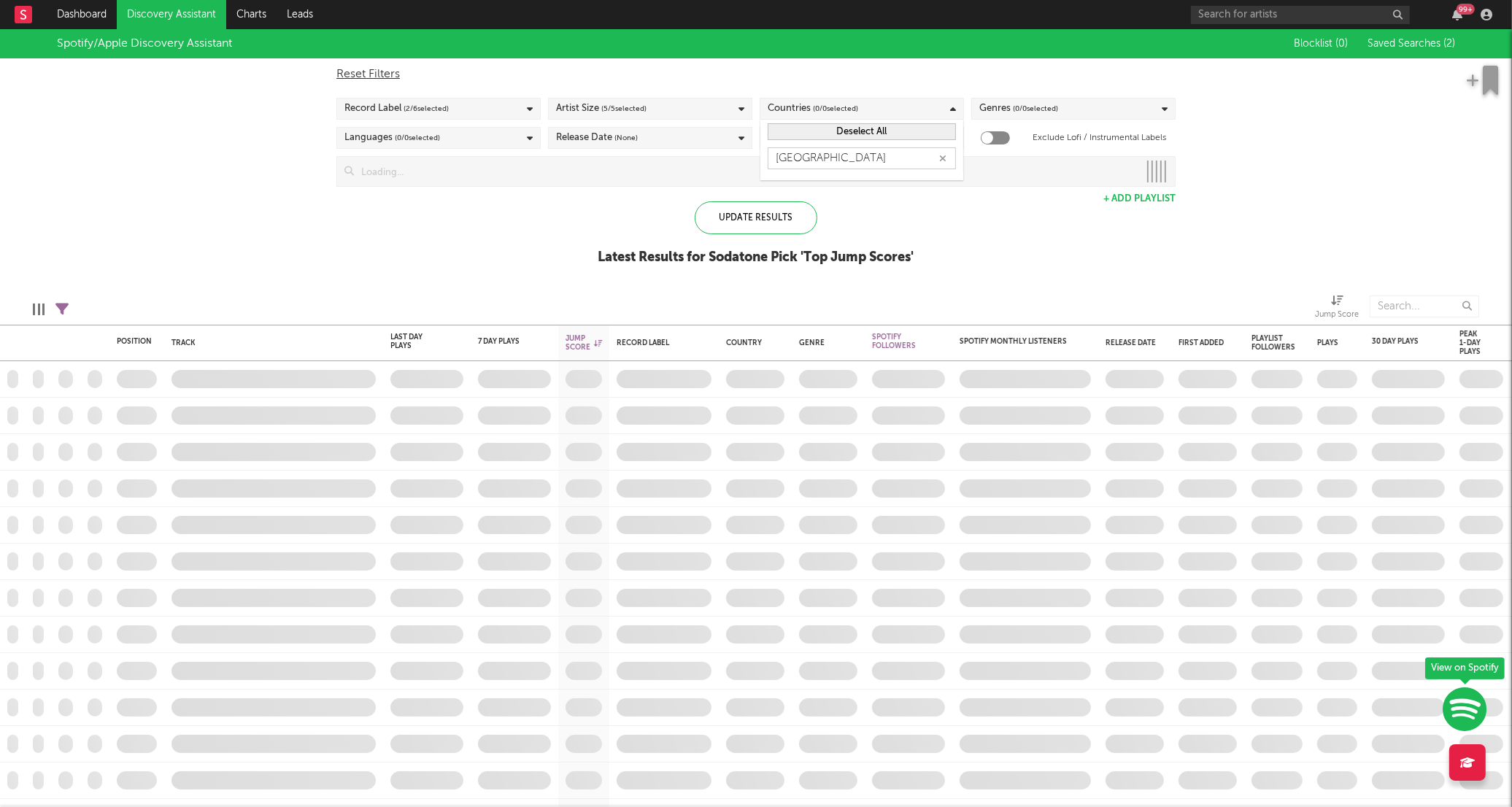
click at [864, 243] on div "Update Results Latest Results for Sodatone Pick ' Top Jump Scores '" at bounding box center [756, 241] width 316 height 79
